Goal: Task Accomplishment & Management: Complete application form

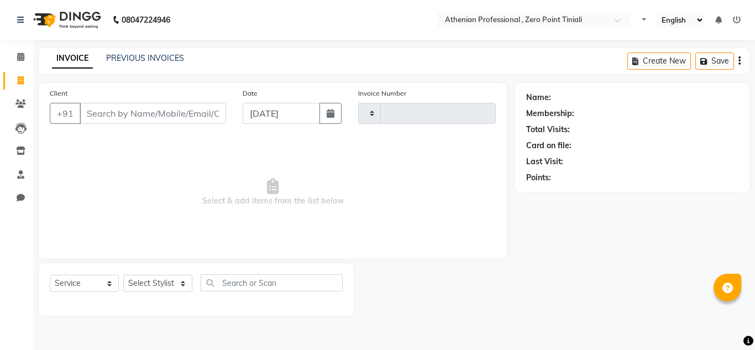
select select "service"
type input "2289"
select select "8300"
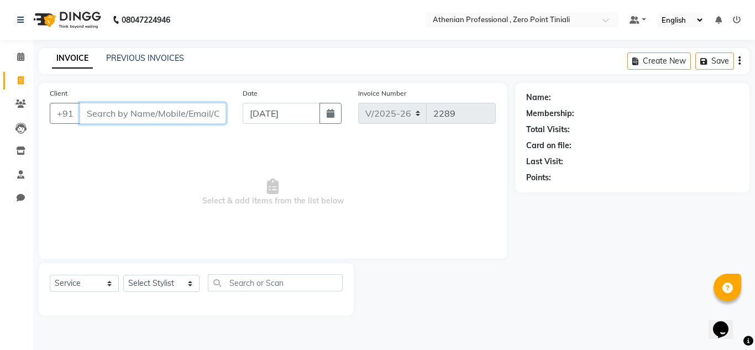
click at [162, 116] on input "Client" at bounding box center [153, 113] width 147 height 21
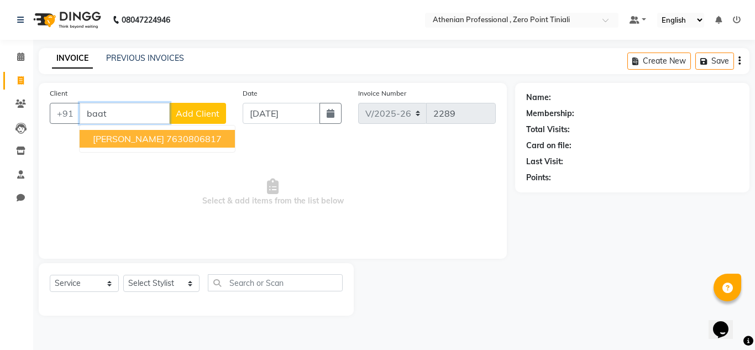
click at [167, 139] on ngb-highlight "7630806817" at bounding box center [193, 138] width 55 height 11
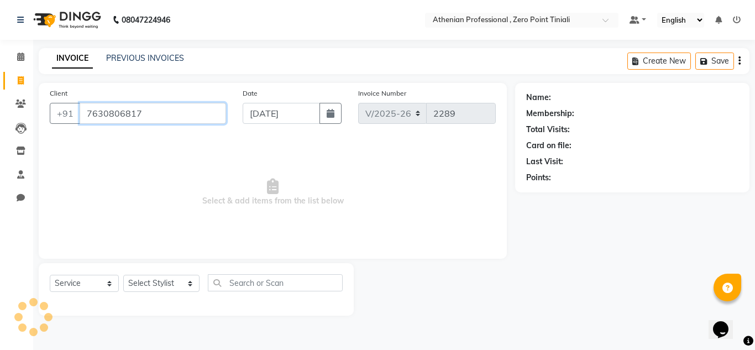
type input "7630806817"
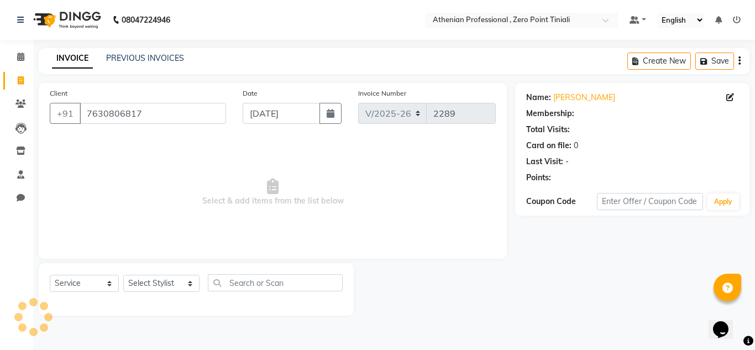
select select "1: Object"
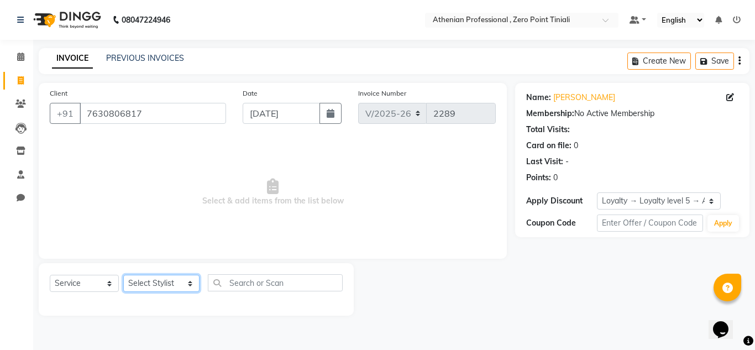
click at [159, 281] on select "Select Stylist [PERSON_NAME][MEDICAL_DATA] Admin [PERSON_NAME] BIHAM LINDUM NEM…" at bounding box center [161, 283] width 76 height 17
select select "80200"
click at [123, 275] on select "Select Stylist [PERSON_NAME][MEDICAL_DATA] Admin [PERSON_NAME] BIHAM LINDUM NEM…" at bounding box center [161, 283] width 76 height 17
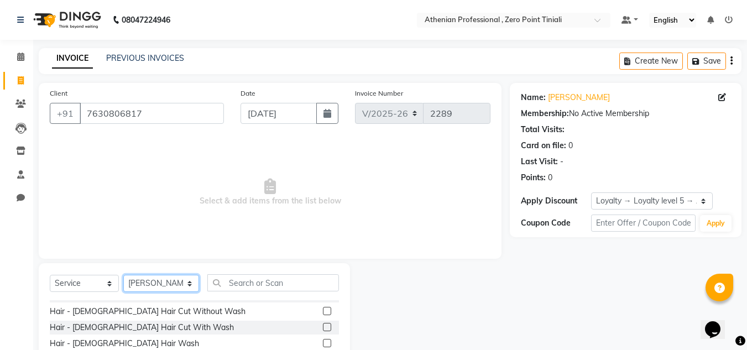
scroll to position [76, 0]
click at [323, 326] on label at bounding box center [327, 326] width 8 height 8
click at [323, 326] on input "checkbox" at bounding box center [326, 327] width 7 height 7
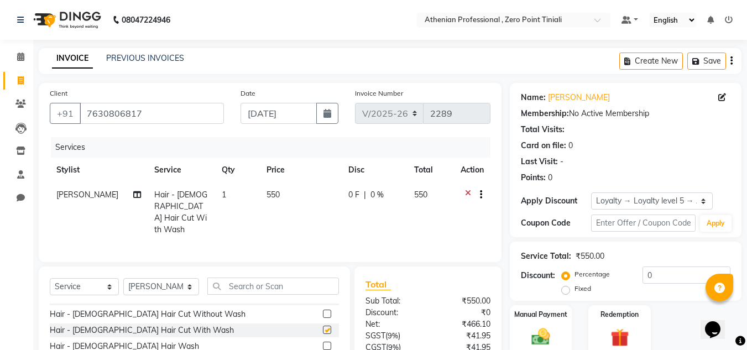
checkbox input "false"
click at [173, 287] on select "Select Stylist [PERSON_NAME][MEDICAL_DATA] Admin [PERSON_NAME] BIHAM LINDUM NEM…" at bounding box center [161, 286] width 76 height 17
select select "80204"
click at [123, 278] on select "Select Stylist [PERSON_NAME][MEDICAL_DATA] Admin [PERSON_NAME] BIHAM LINDUM NEM…" at bounding box center [161, 286] width 76 height 17
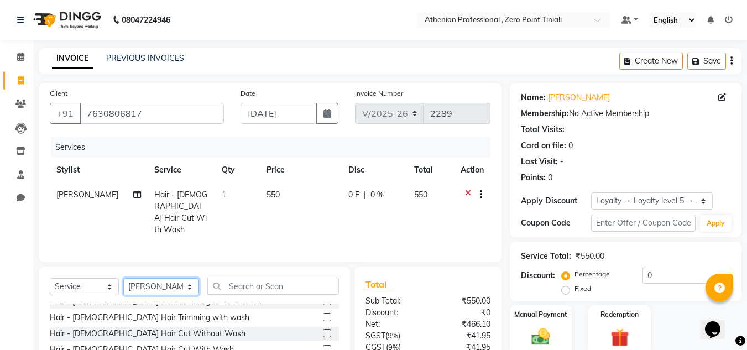
scroll to position [0, 0]
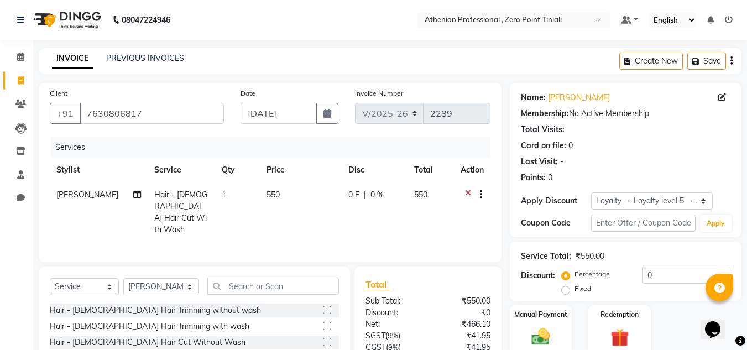
click at [323, 306] on label at bounding box center [327, 310] width 8 height 8
click at [323, 307] on input "checkbox" at bounding box center [326, 310] width 7 height 7
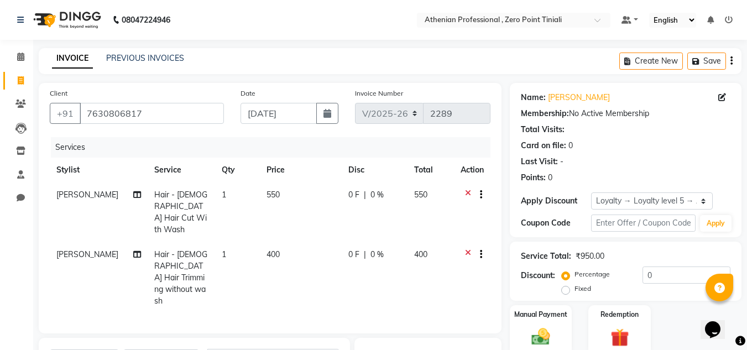
checkbox input "false"
select select "80207"
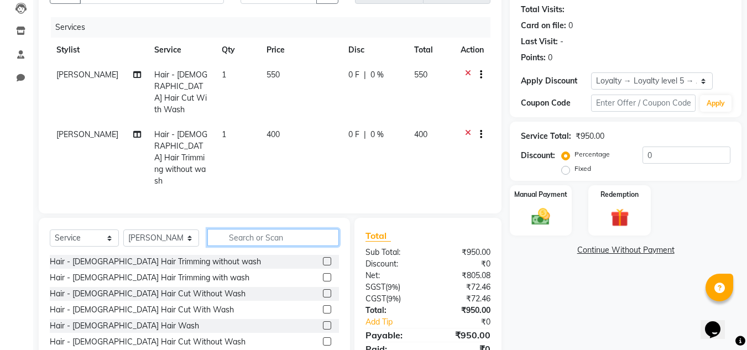
click at [275, 229] on input "text" at bounding box center [273, 237] width 132 height 17
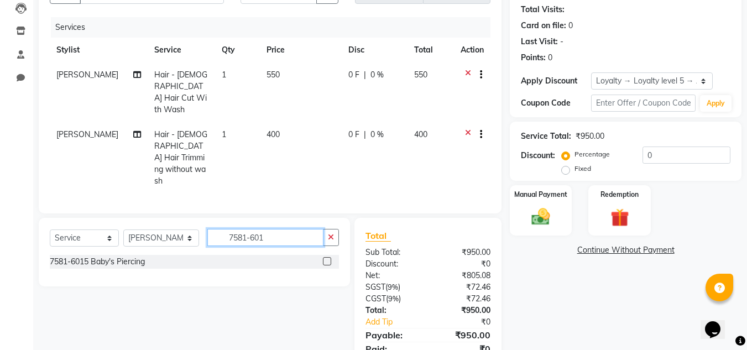
type input "7581-601"
click at [328, 257] on label at bounding box center [327, 261] width 8 height 8
click at [328, 258] on input "checkbox" at bounding box center [326, 261] width 7 height 7
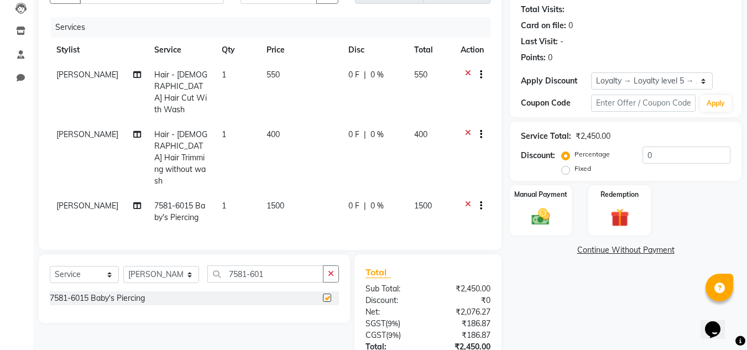
checkbox input "false"
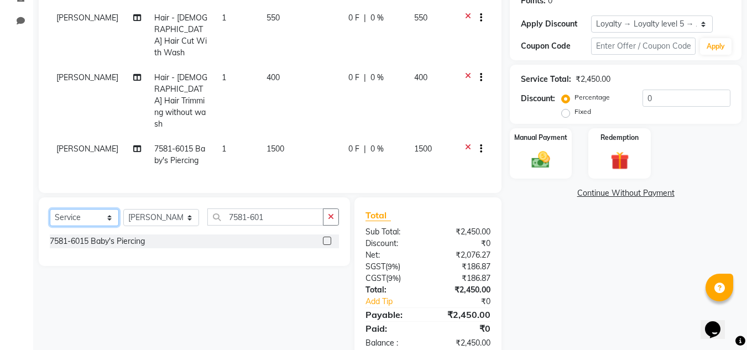
click at [84, 209] on select "Select Service Product Membership Package Voucher Prepaid Gift Card" at bounding box center [84, 217] width 69 height 17
select select "product"
click at [50, 209] on select "Select Service Product Membership Package Voucher Prepaid Gift Card" at bounding box center [84, 217] width 69 height 17
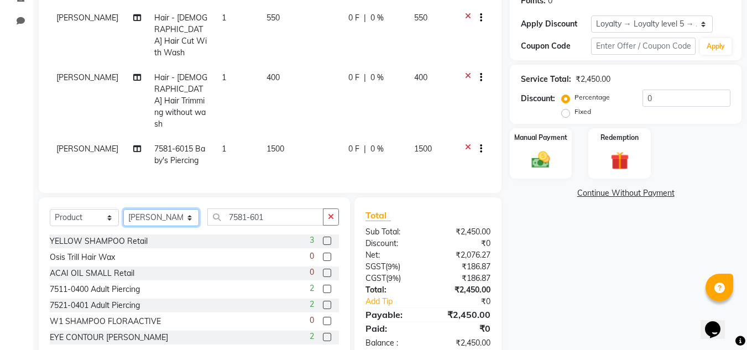
click at [181, 209] on select "Select Stylist [PERSON_NAME][MEDICAL_DATA] Admin [PERSON_NAME] BIHAM LINDUM NEM…" at bounding box center [161, 217] width 76 height 17
select select "80048"
click at [123, 209] on select "Select Stylist [PERSON_NAME][MEDICAL_DATA] Admin [PERSON_NAME] BIHAM LINDUM NEM…" at bounding box center [161, 217] width 76 height 17
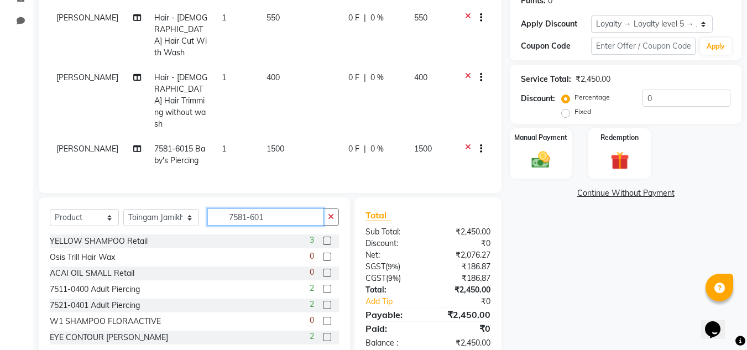
drag, startPoint x: 264, startPoint y: 191, endPoint x: 197, endPoint y: 196, distance: 67.1
click at [197, 209] on div "Select Service Product Membership Package Voucher Prepaid Gift Card Select Styl…" at bounding box center [194, 222] width 289 height 26
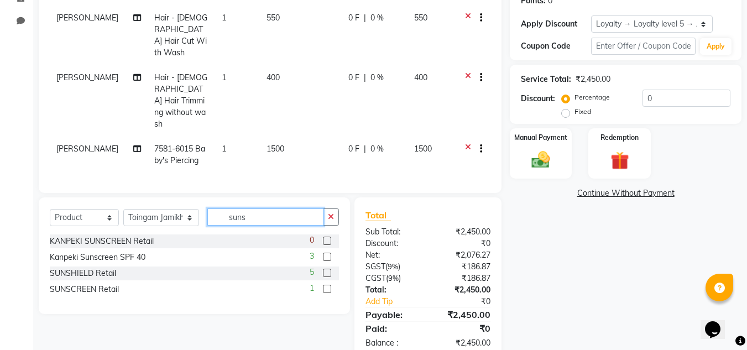
type input "suns"
click at [325, 253] on label at bounding box center [327, 257] width 8 height 8
click at [325, 254] on input "checkbox" at bounding box center [326, 257] width 7 height 7
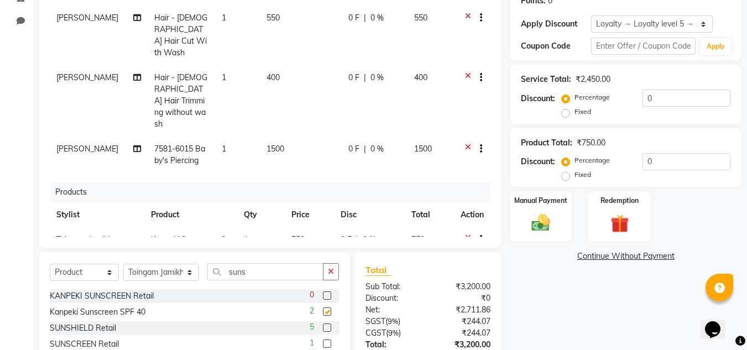
checkbox input "false"
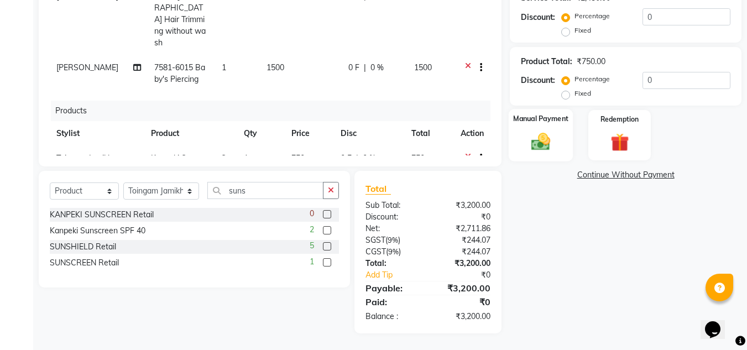
click at [543, 131] on img at bounding box center [540, 142] width 31 height 22
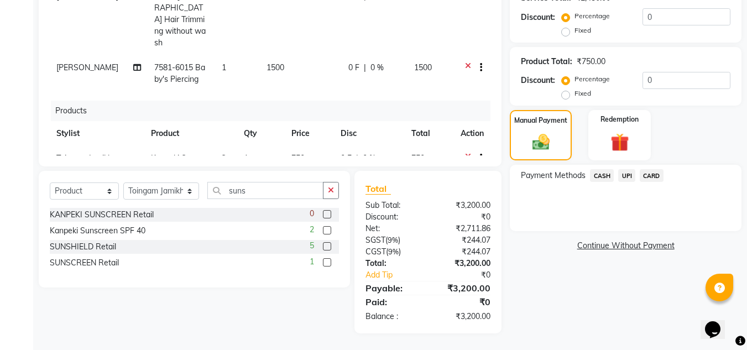
scroll to position [189, 0]
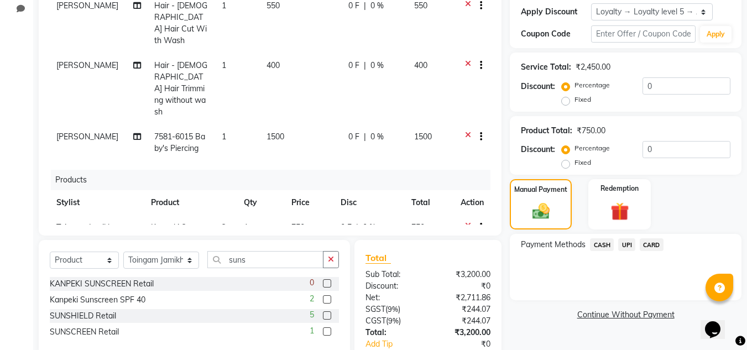
click at [273, 132] on span "1500" at bounding box center [276, 137] width 18 height 10
select select "80207"
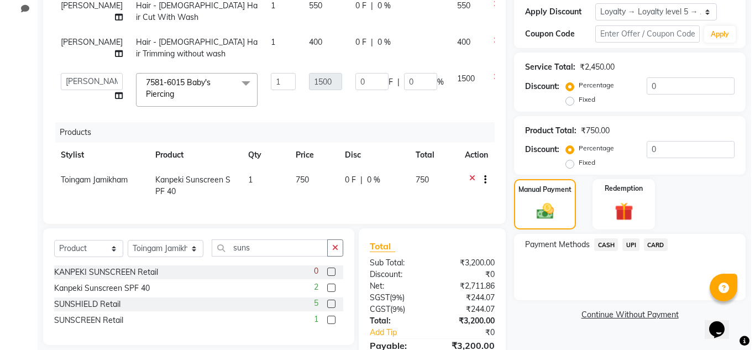
scroll to position [0, 0]
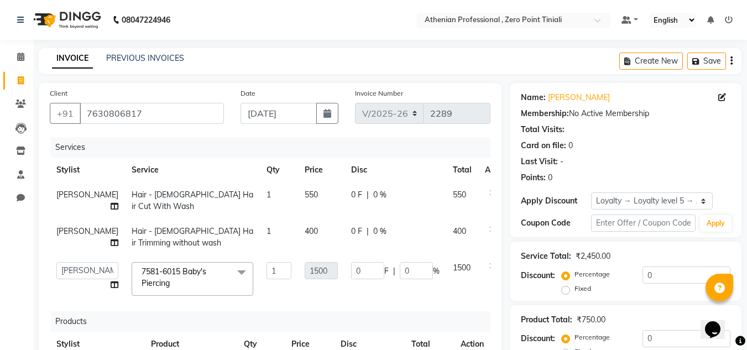
click at [726, 24] on link at bounding box center [729, 20] width 8 height 10
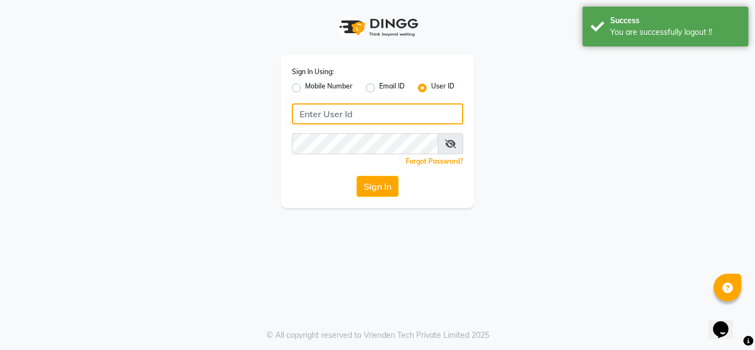
type input "[DEMOGRAPHIC_DATA]"
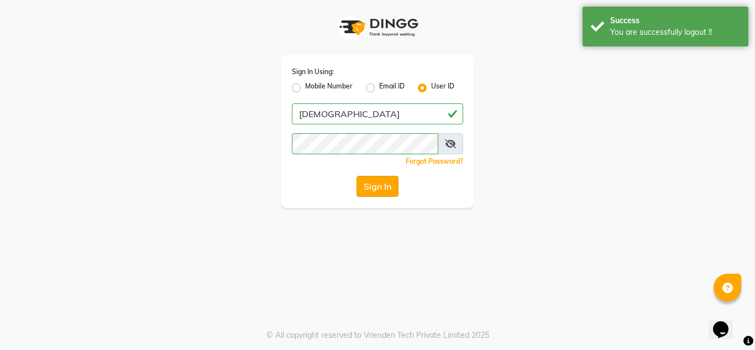
click at [387, 187] on button "Sign In" at bounding box center [378, 186] width 42 height 21
